Goal: Information Seeking & Learning: Find specific fact

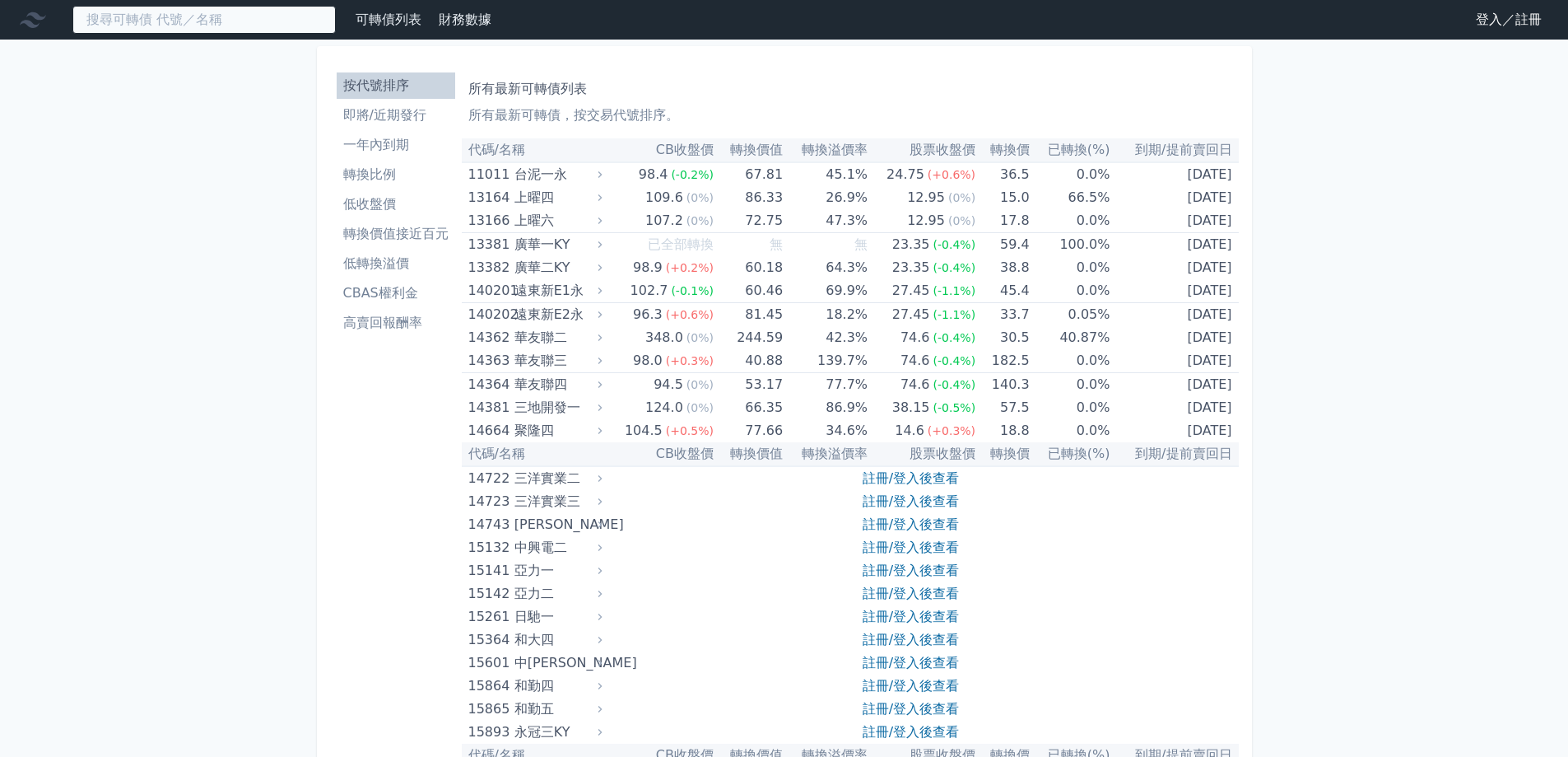
click at [191, 28] on input at bounding box center [204, 19] width 263 height 28
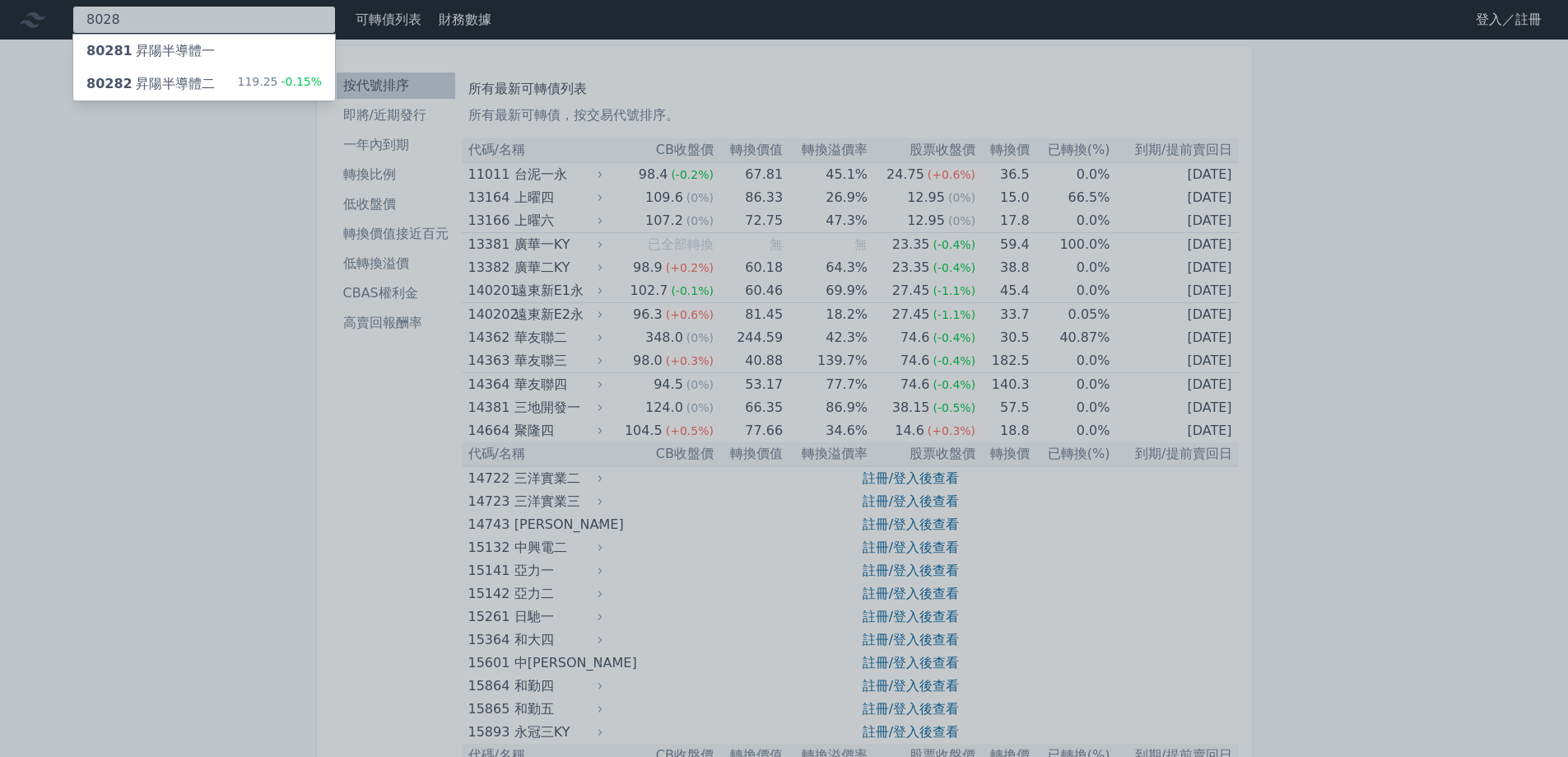
type input "8028"
click at [201, 82] on div "80282 昇陽半導體二" at bounding box center [151, 84] width 129 height 20
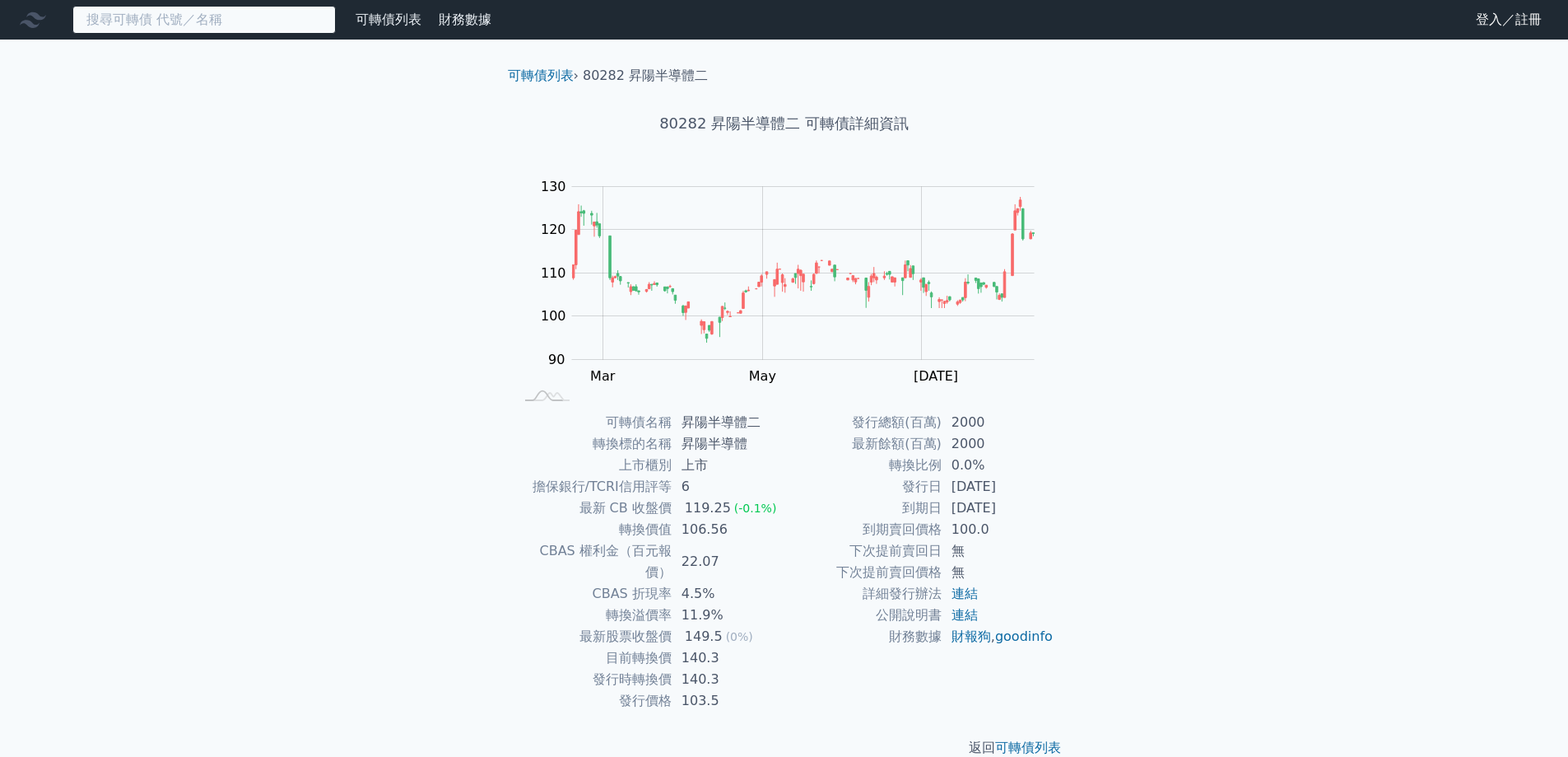
click at [121, 13] on input at bounding box center [204, 19] width 263 height 28
type input "+"
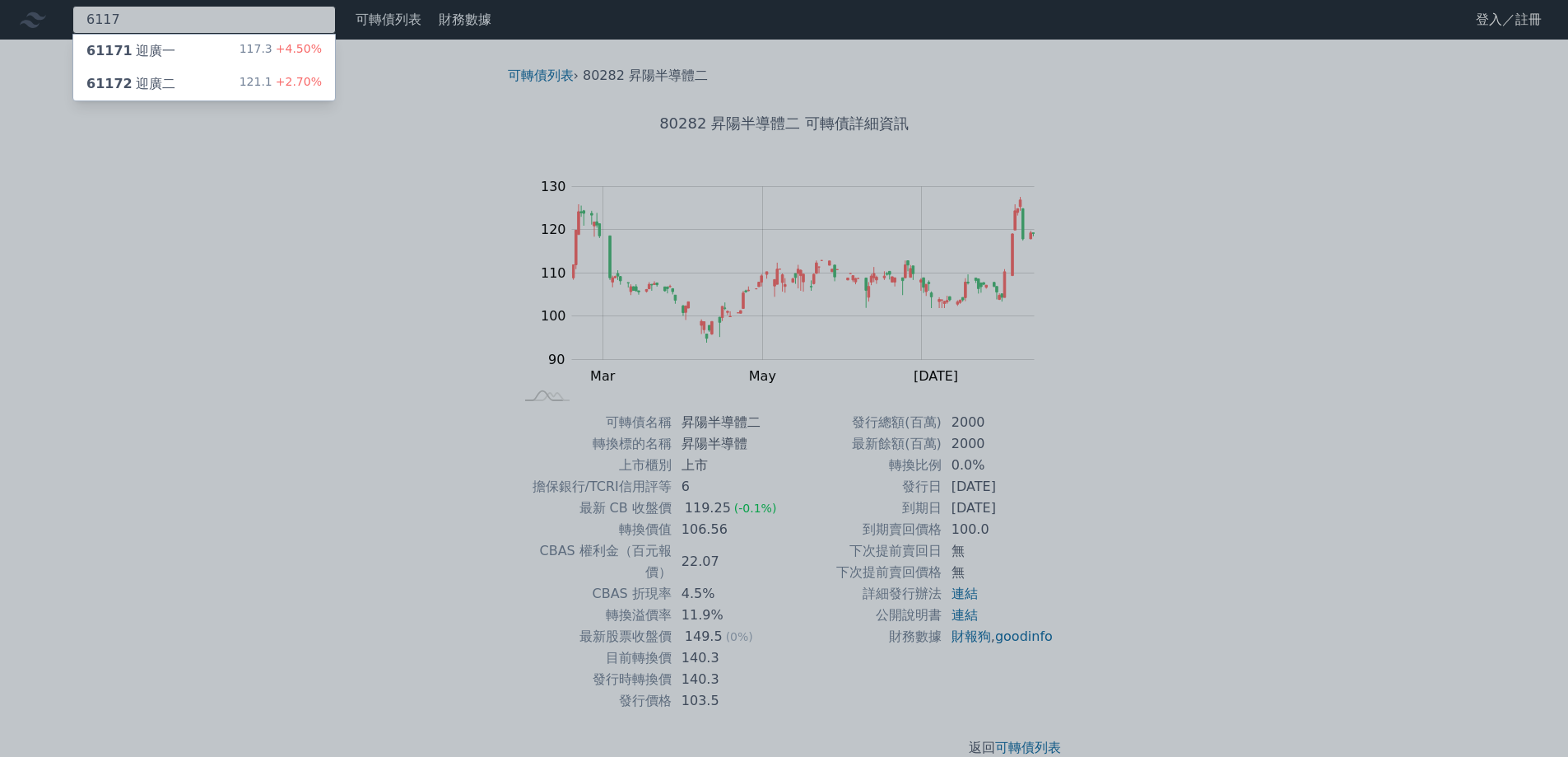
type input "6117"
click at [166, 64] on div "61171 迎廣一 117.3 +4.50%" at bounding box center [204, 51] width 262 height 33
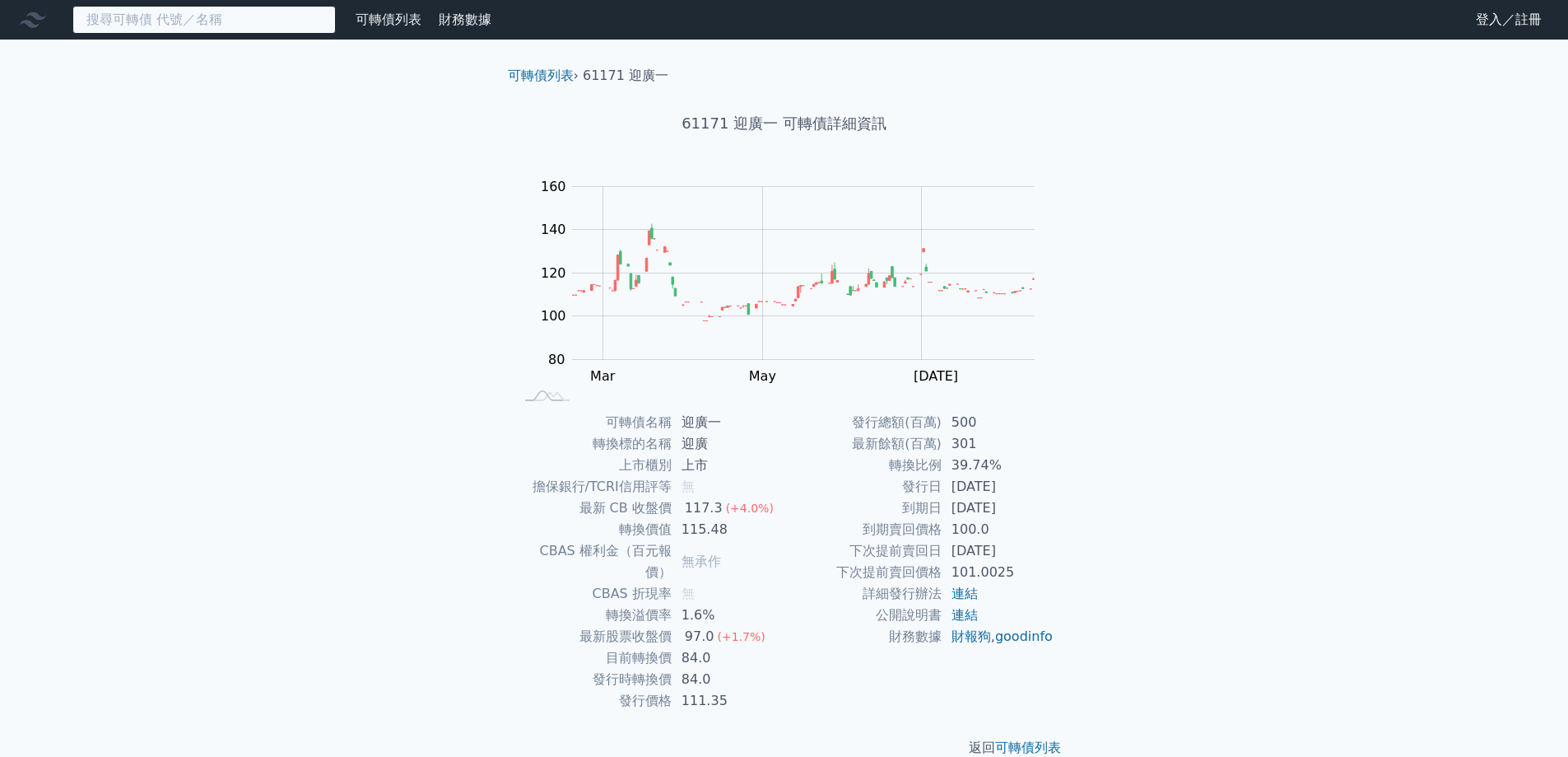
click at [160, 15] on input at bounding box center [204, 19] width 263 height 28
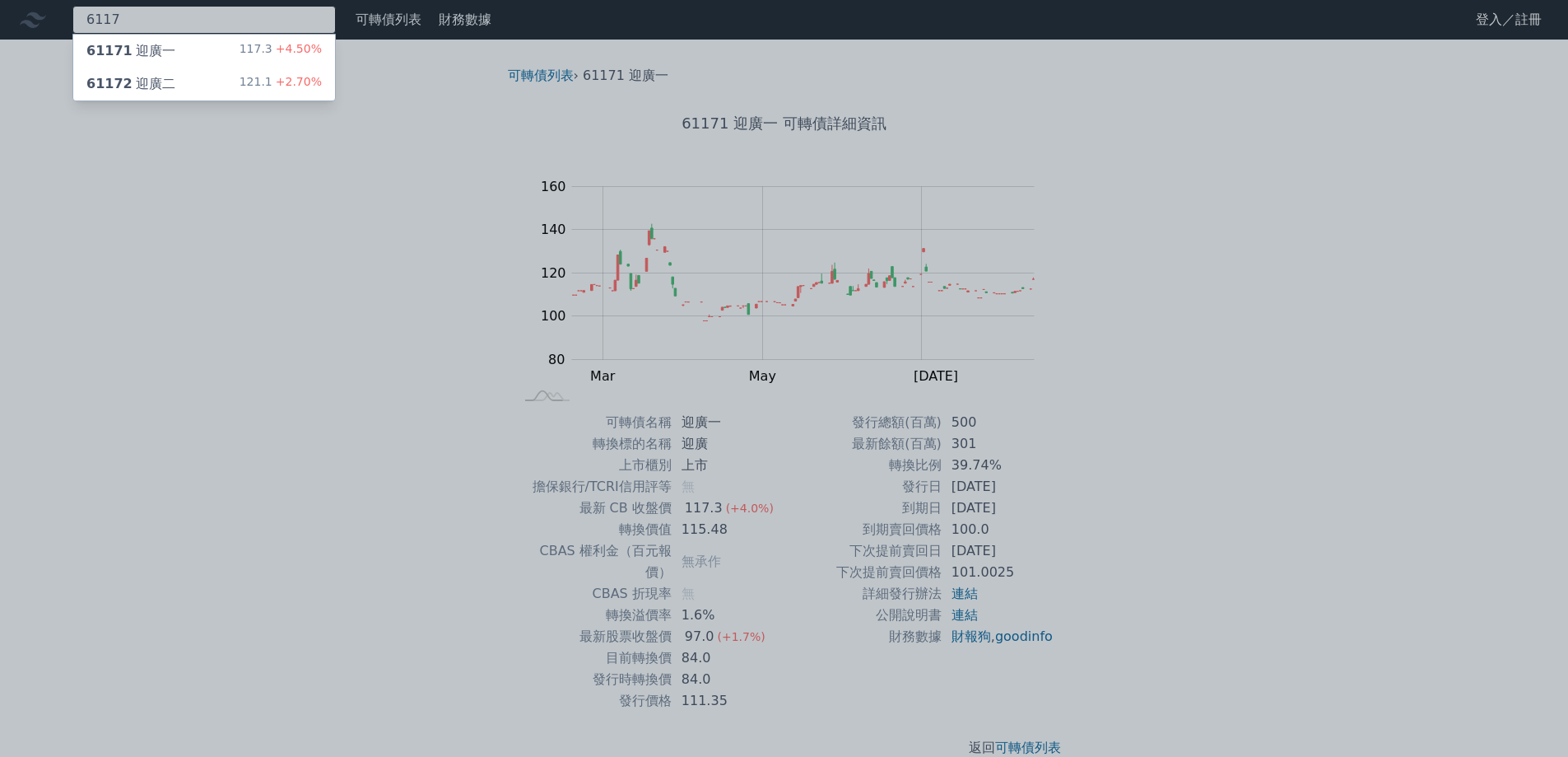
type input "6117"
click at [177, 81] on div "61172 迎廣二 121.1 +2.70%" at bounding box center [204, 83] width 262 height 33
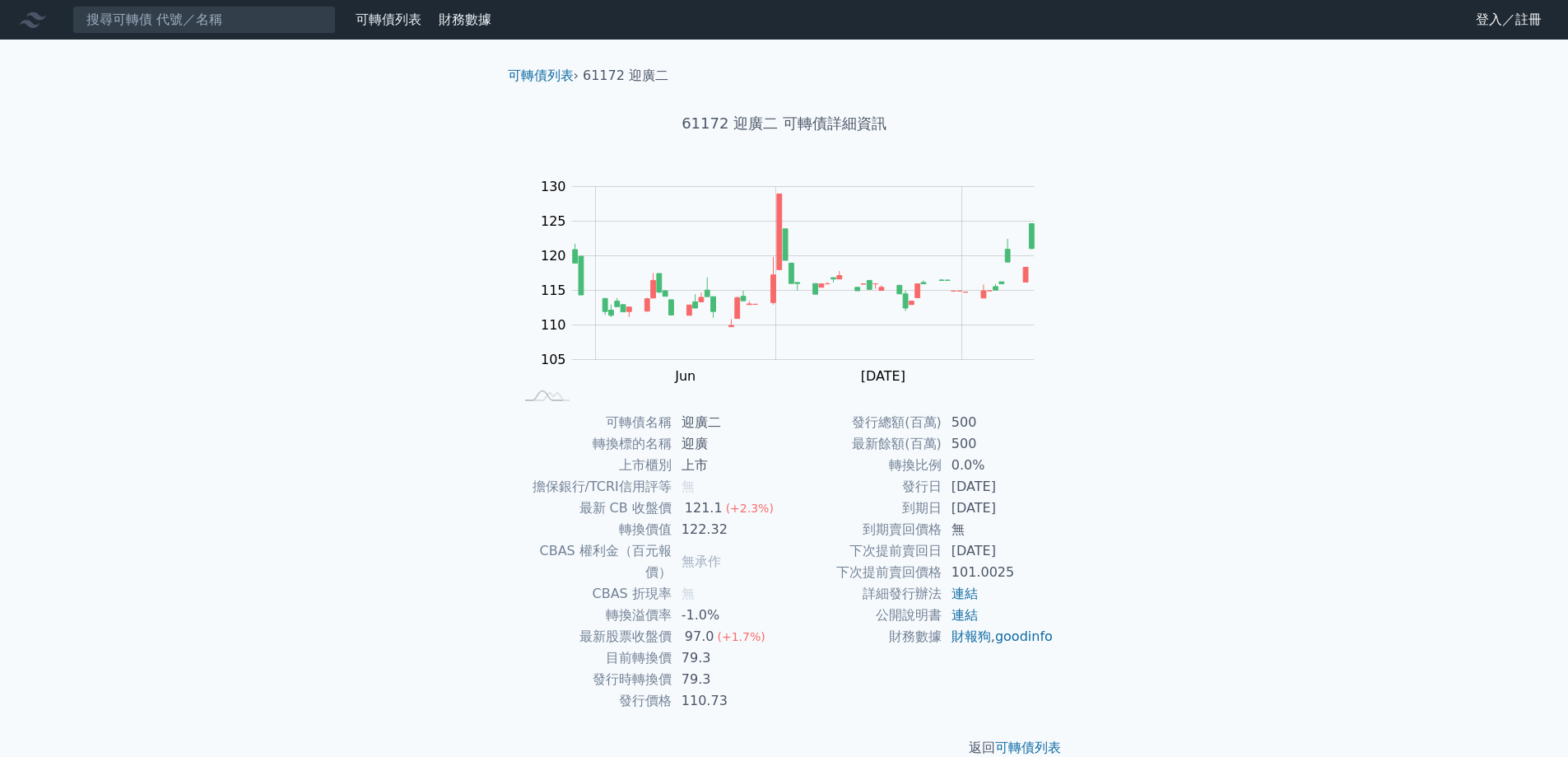
click at [986, 551] on td "[DATE]" at bounding box center [998, 551] width 113 height 21
click at [985, 551] on td "[DATE]" at bounding box center [998, 551] width 113 height 21
click at [959, 504] on td "[DATE]" at bounding box center [998, 508] width 113 height 21
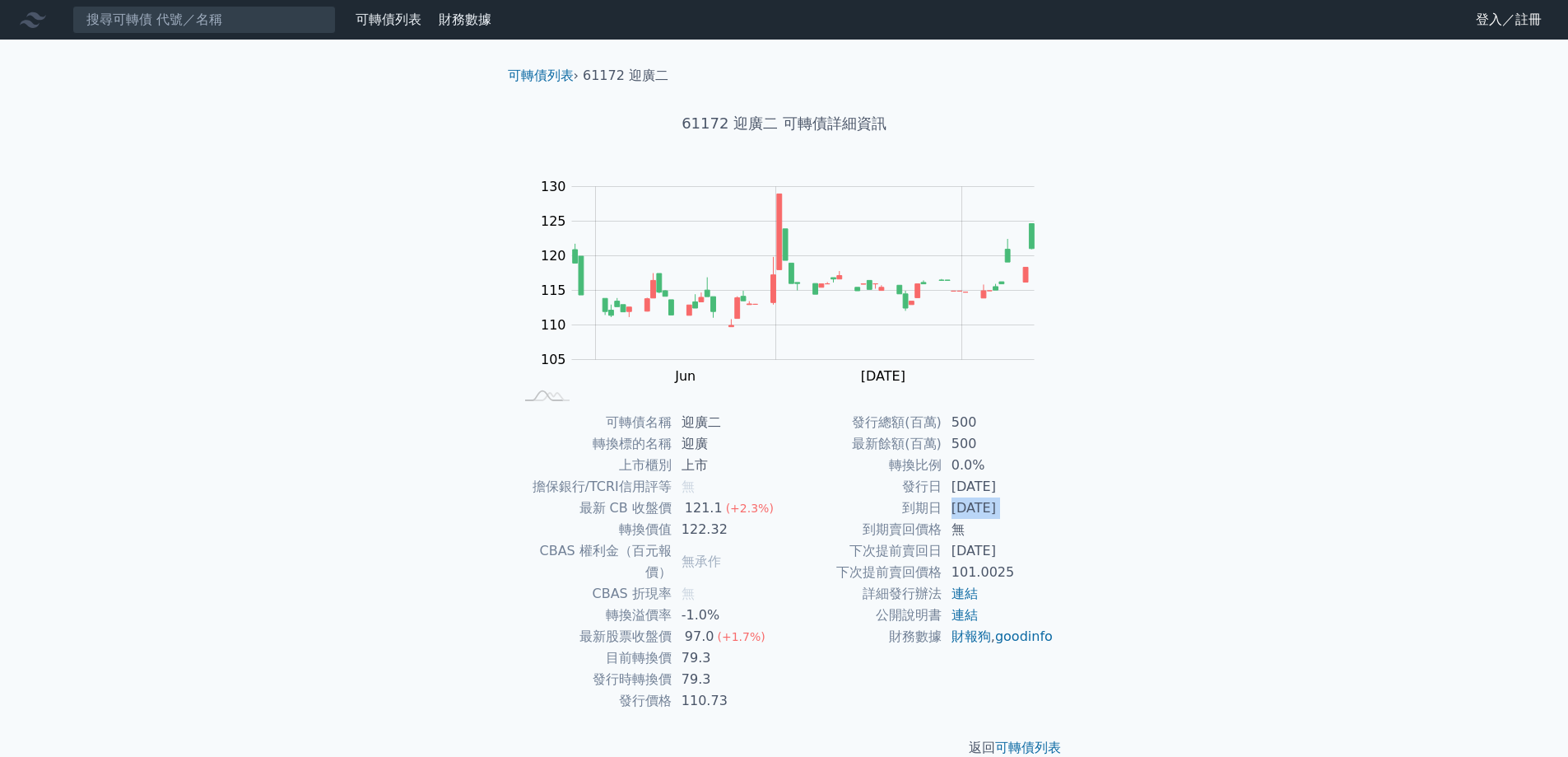
click at [959, 504] on td "[DATE]" at bounding box center [998, 508] width 113 height 21
click at [1069, 517] on div "可轉債名稱 迎廣二 轉換標的名稱 [GEOGRAPHIC_DATA] 上市櫃別 上市 擔保銀行/TCRI信用評等 無 最新 CB 收盤價 121.1 (+2.…" at bounding box center [784, 561] width 580 height 300
click at [1017, 488] on td "[DATE]" at bounding box center [998, 487] width 113 height 21
click at [1137, 472] on div "可轉債列表 財務數據 可轉債列表 財務數據 登入／註冊 登入／註冊 可轉債列表 › 61172 迎廣二 61172 迎廣二 可轉債詳細資訊 Zoom Out …" at bounding box center [784, 392] width 1568 height 784
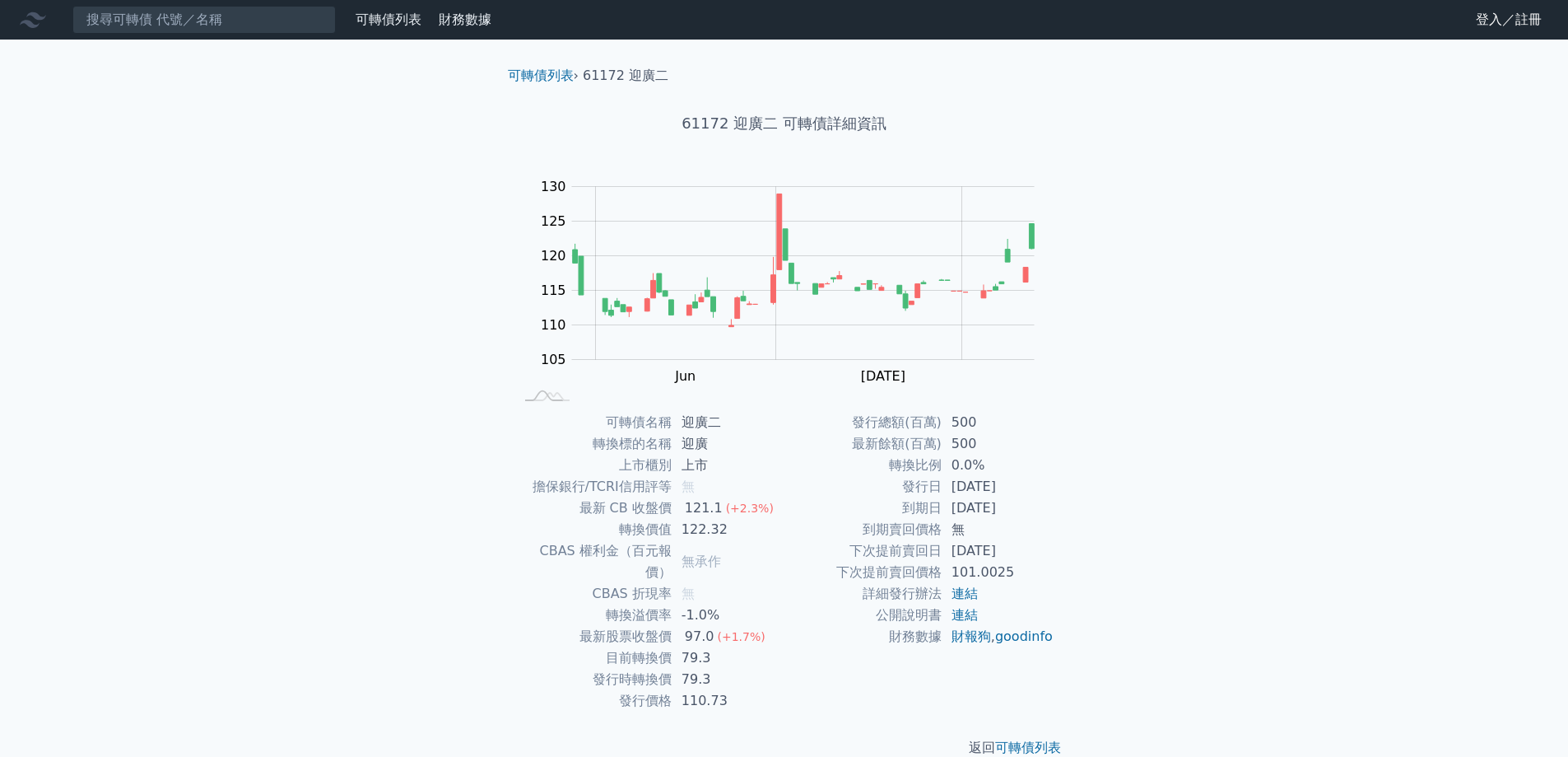
click at [695, 647] on td "79.3" at bounding box center [728, 658] width 113 height 21
click at [691, 668] on td "79.3" at bounding box center [728, 679] width 113 height 21
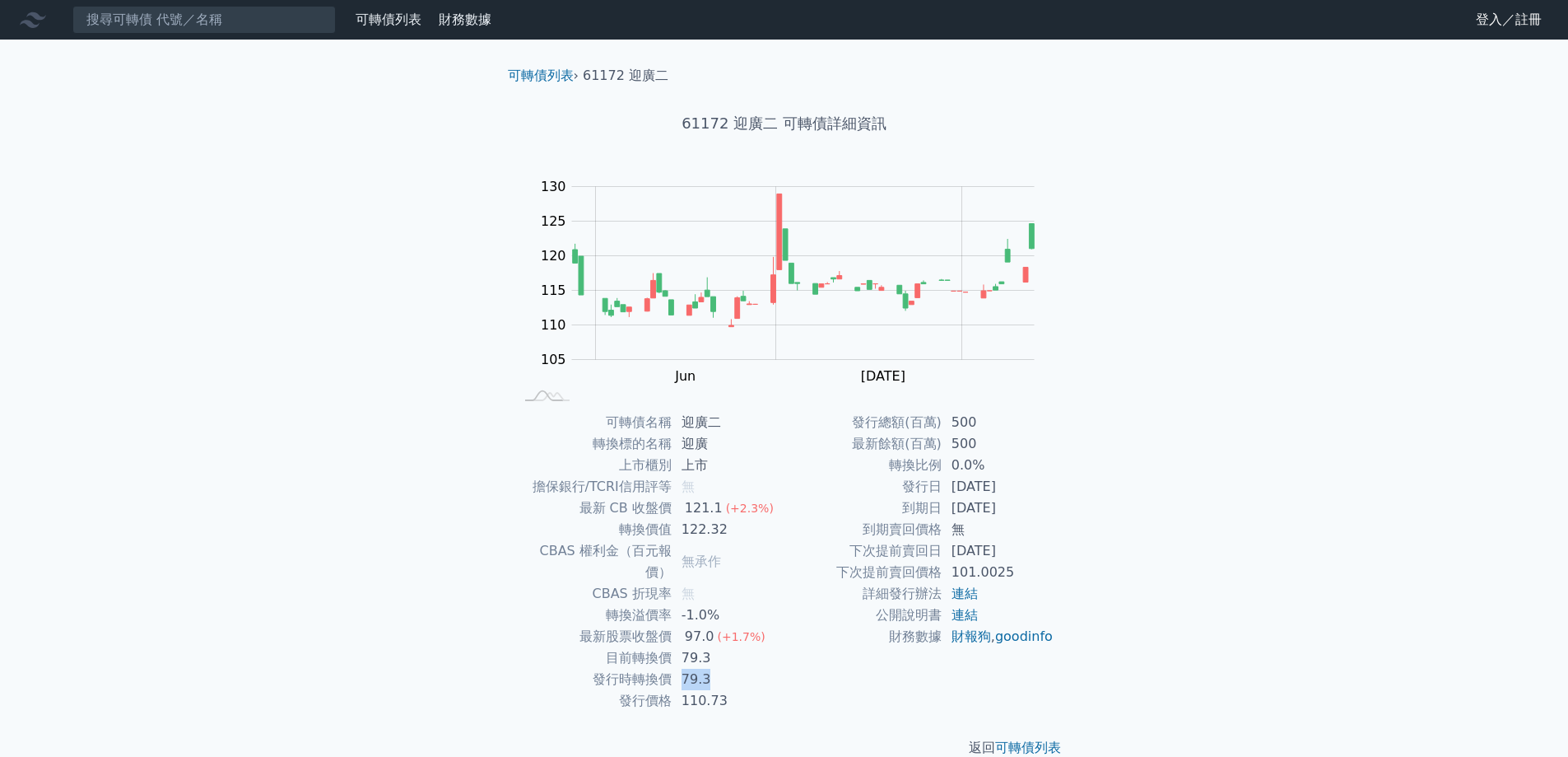
click at [691, 668] on td "79.3" at bounding box center [728, 679] width 113 height 21
click at [225, 24] on input at bounding box center [204, 19] width 263 height 28
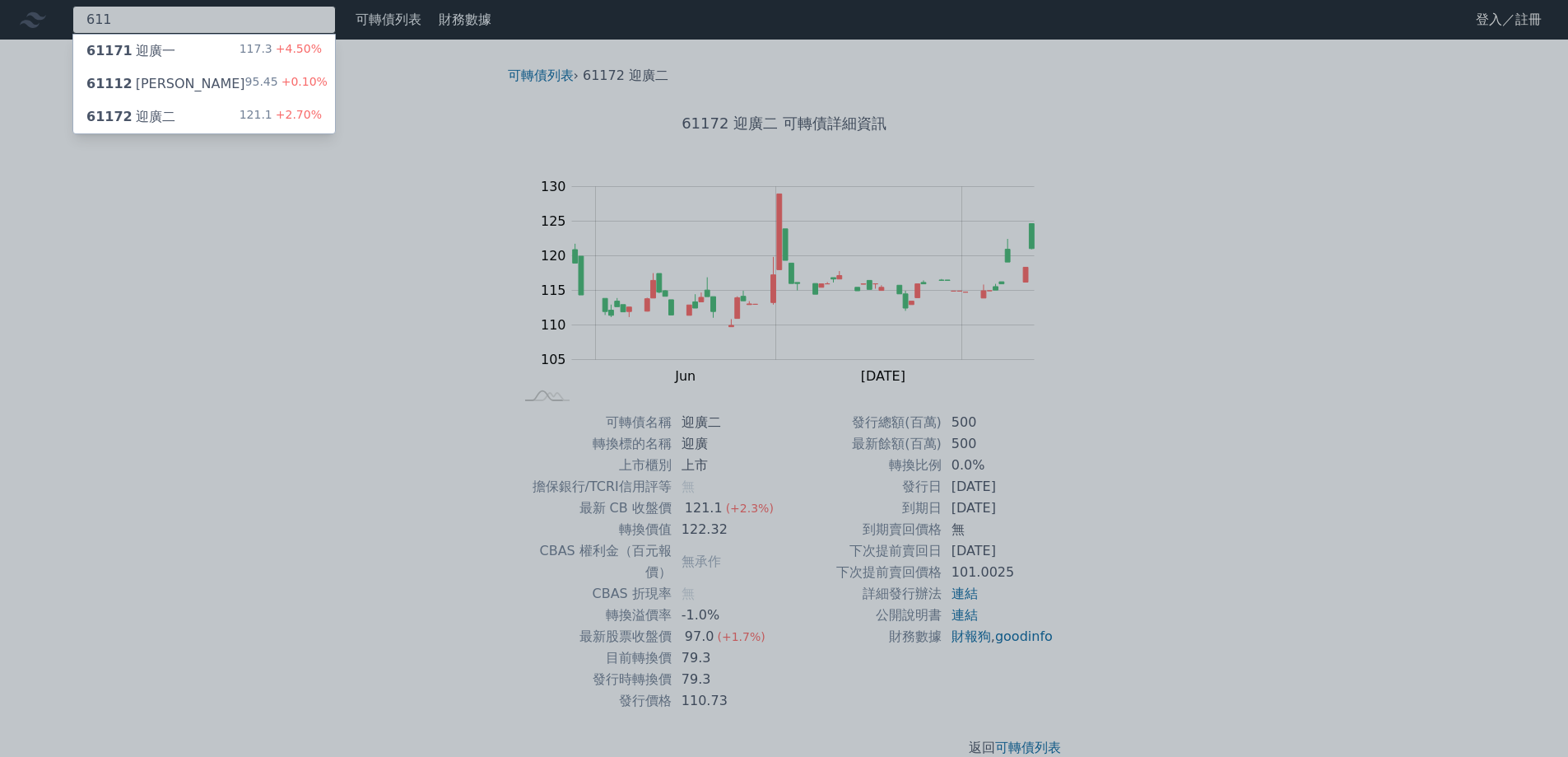
type input "611"
click at [211, 56] on div "61171 迎廣一 117.3 +4.50%" at bounding box center [204, 51] width 262 height 33
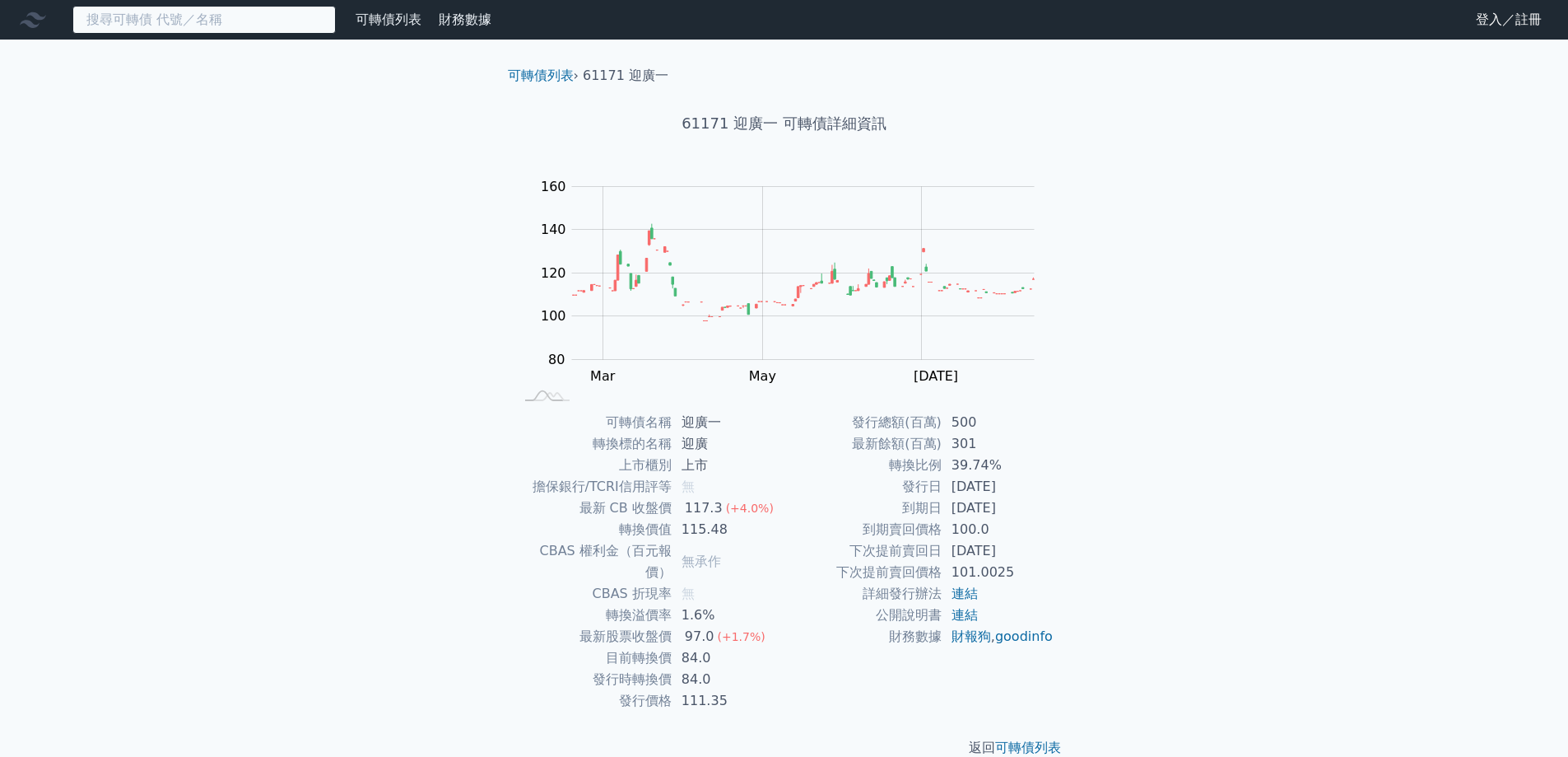
click at [154, 18] on input at bounding box center [204, 19] width 263 height 28
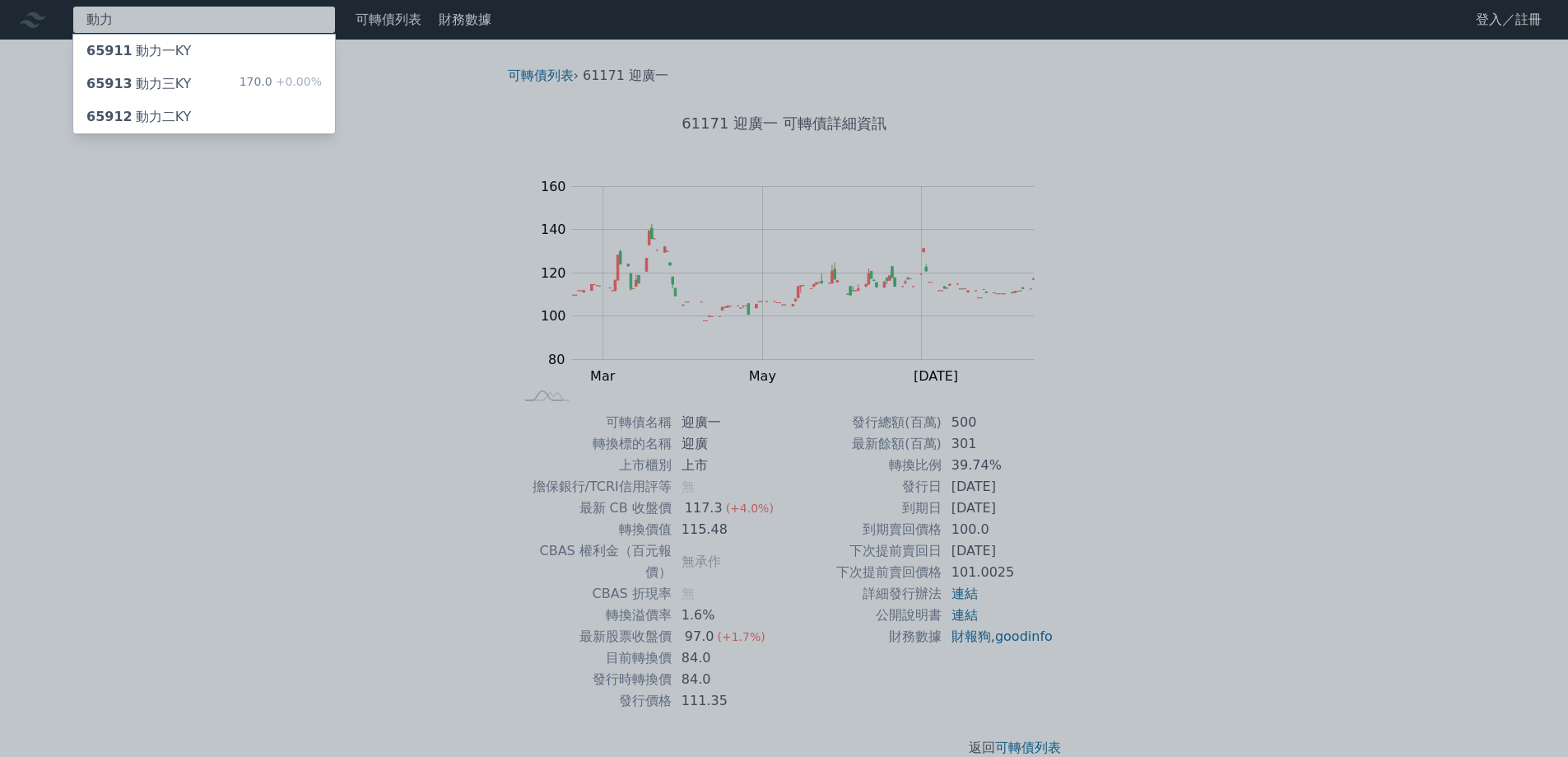
type input "動力"
click at [161, 67] on div "65913 動力三KY 170.0 +0.00%" at bounding box center [204, 83] width 262 height 33
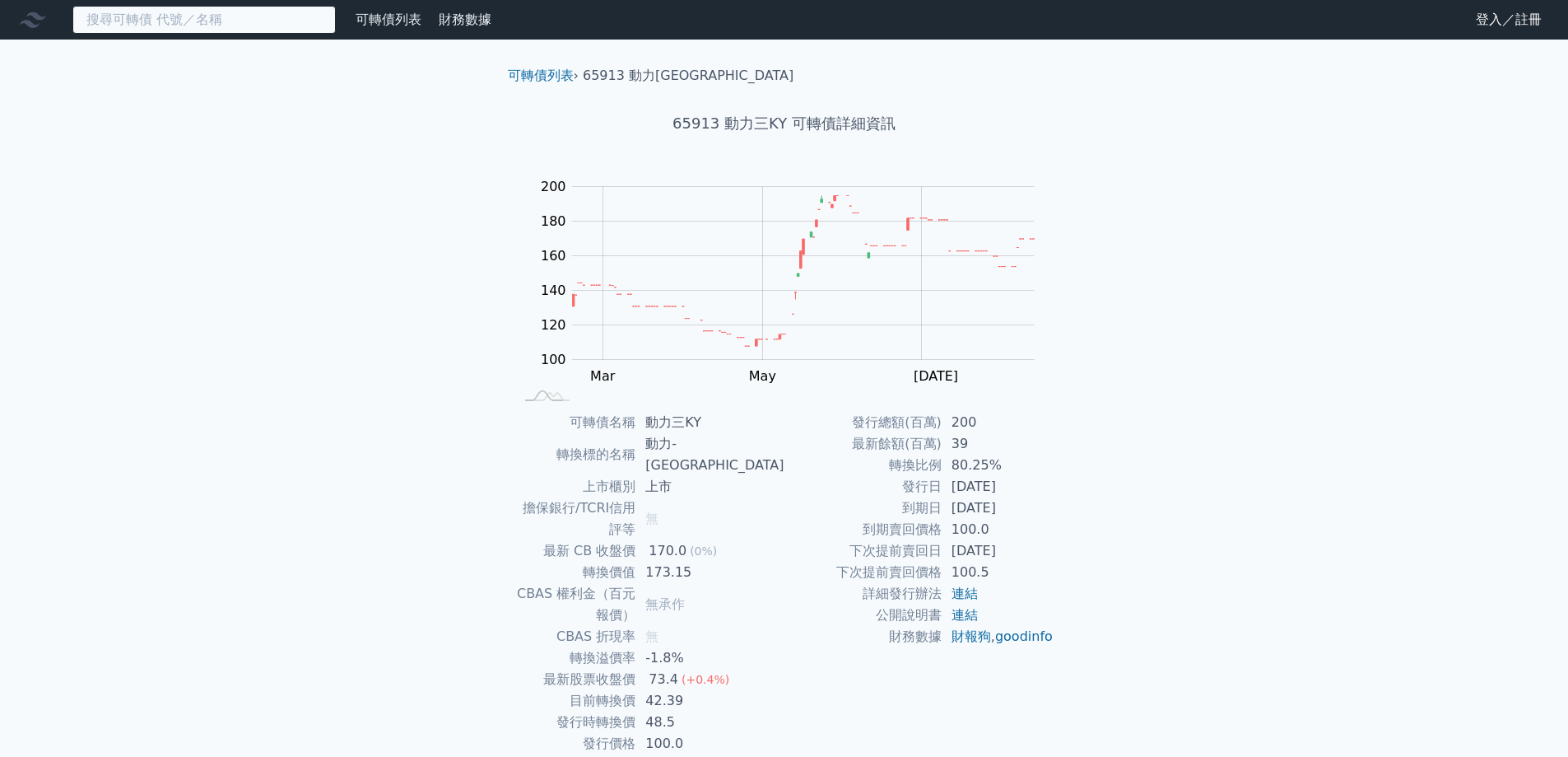
click at [138, 11] on input at bounding box center [204, 19] width 263 height 28
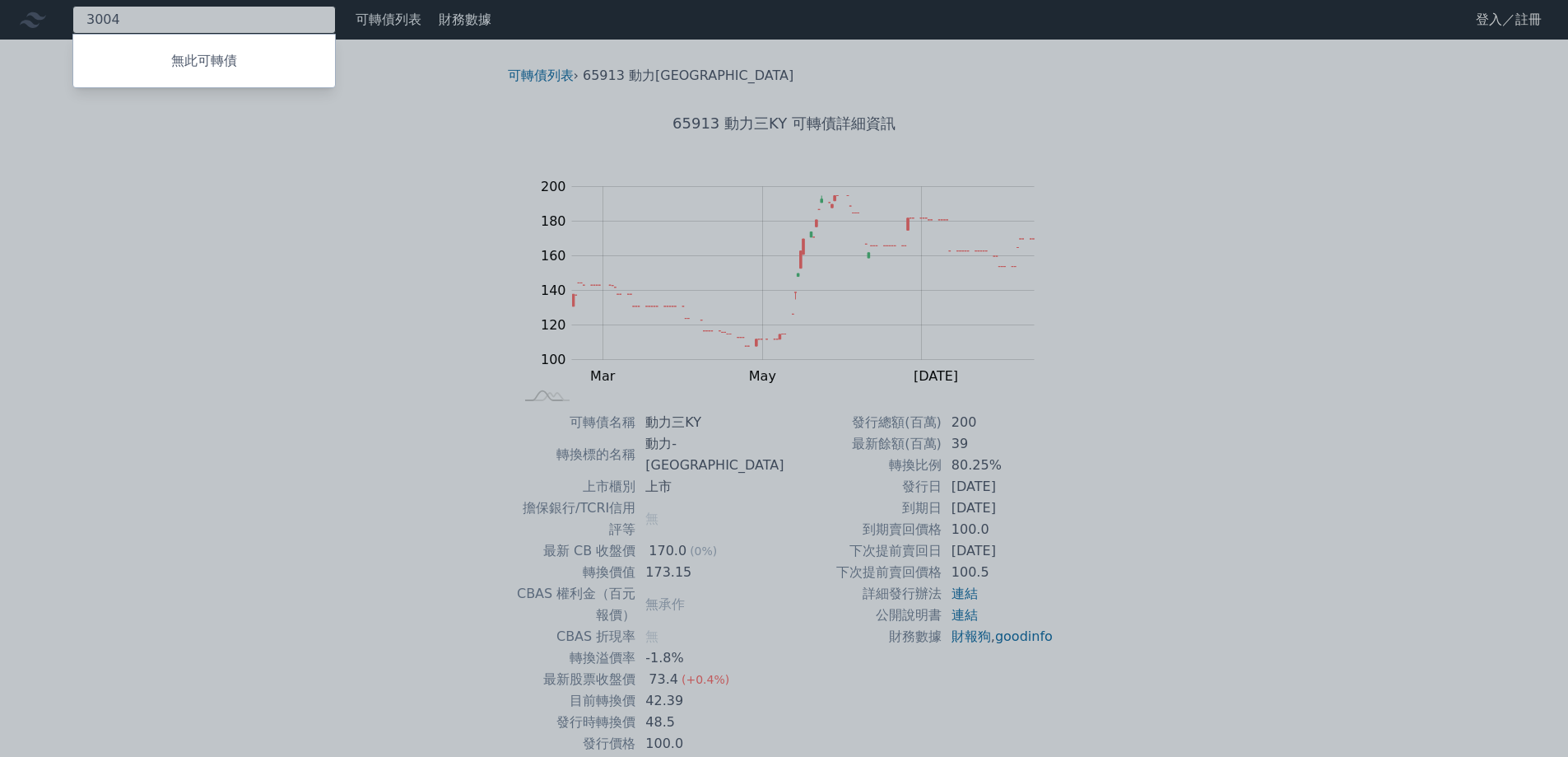
type input "3004"
